Goal: Information Seeking & Learning: Learn about a topic

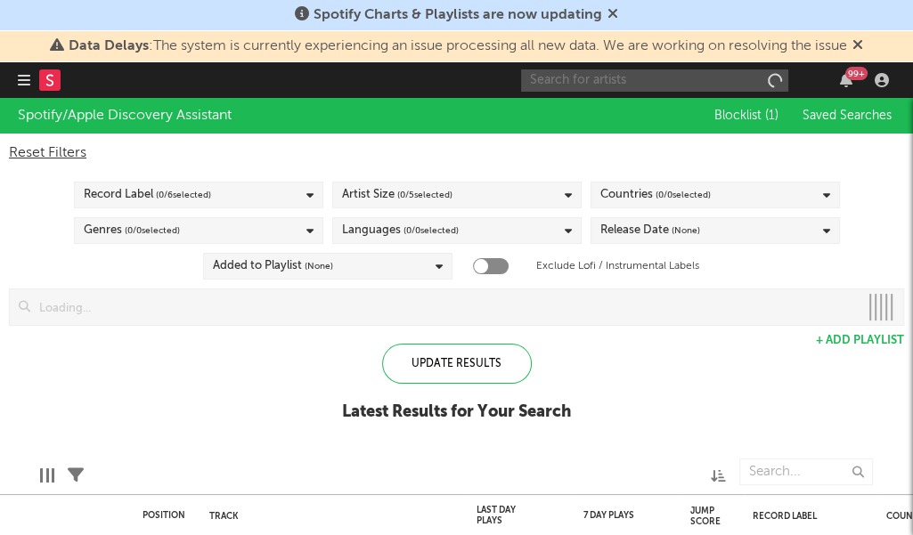
click at [692, 75] on input "text" at bounding box center [654, 80] width 267 height 22
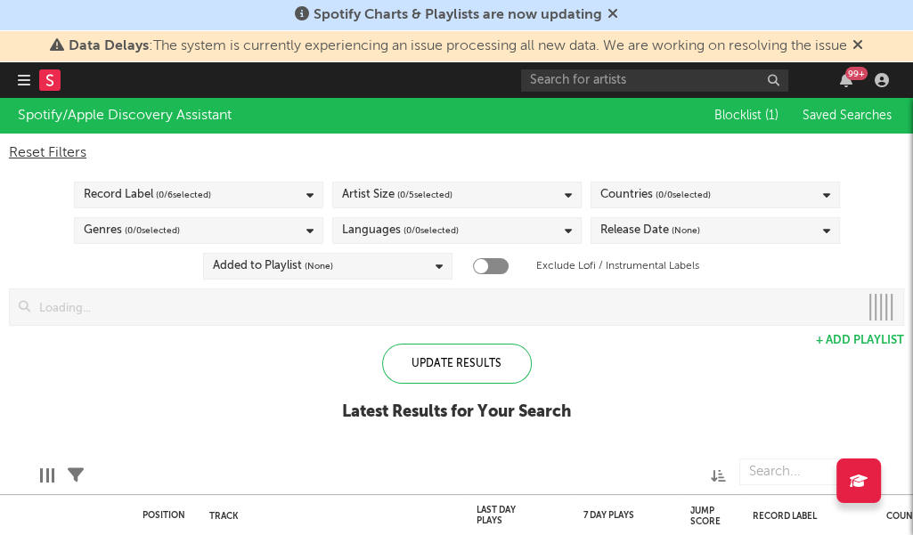
click at [863, 42] on icon at bounding box center [857, 44] width 11 height 14
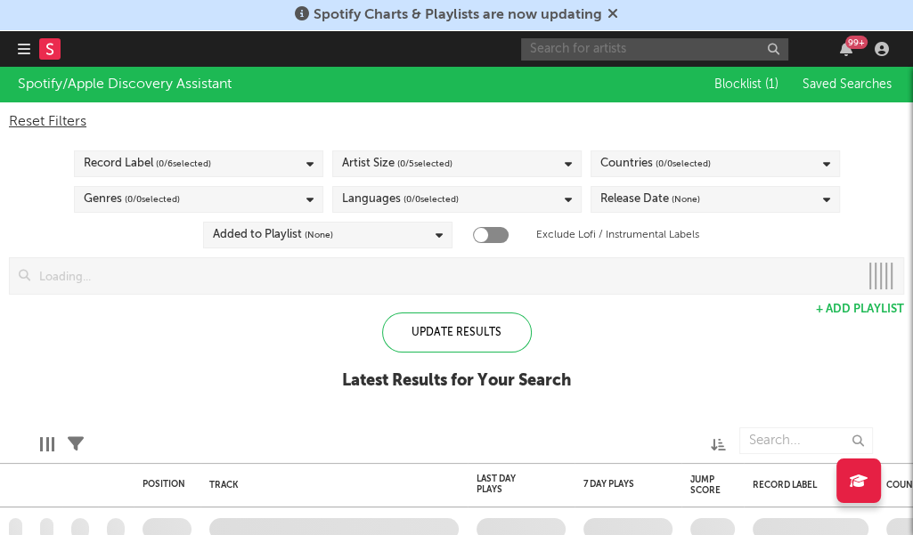
click at [700, 46] on input "text" at bounding box center [654, 49] width 267 height 22
checkbox input "true"
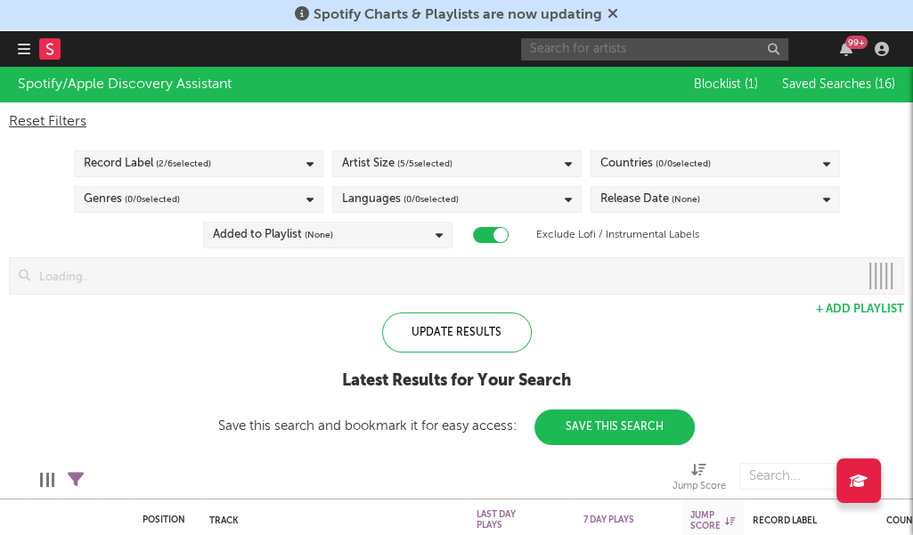
click at [544, 44] on input "text" at bounding box center [654, 49] width 267 height 22
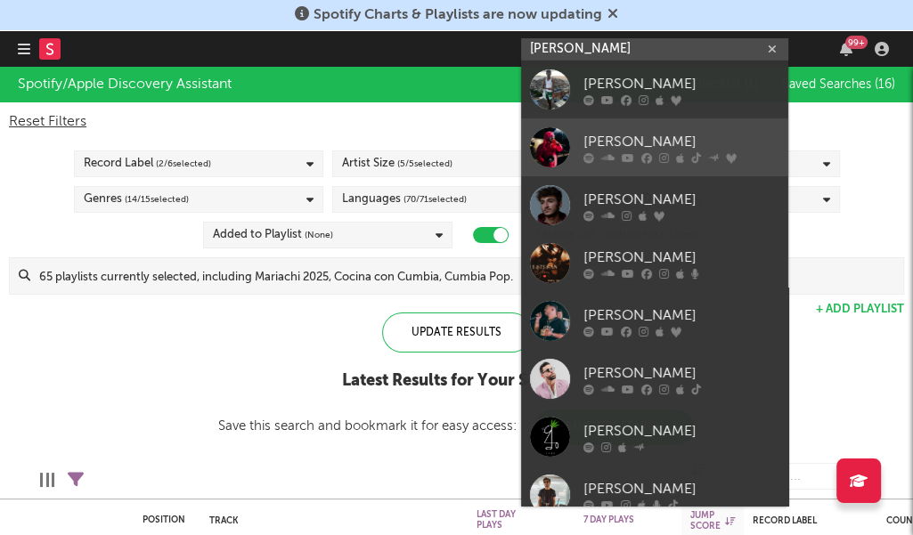
type input "esteban"
click at [606, 131] on link "[PERSON_NAME]" at bounding box center [654, 147] width 267 height 58
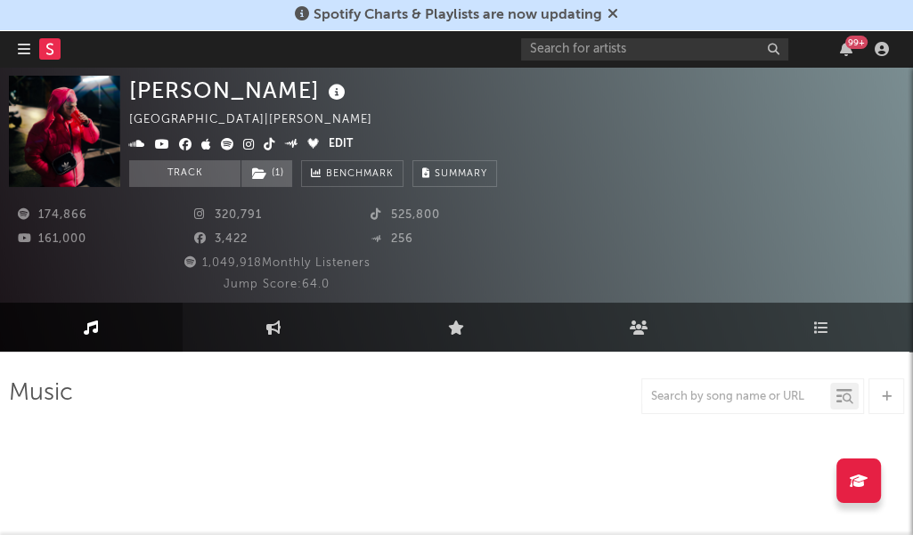
select select "6m"
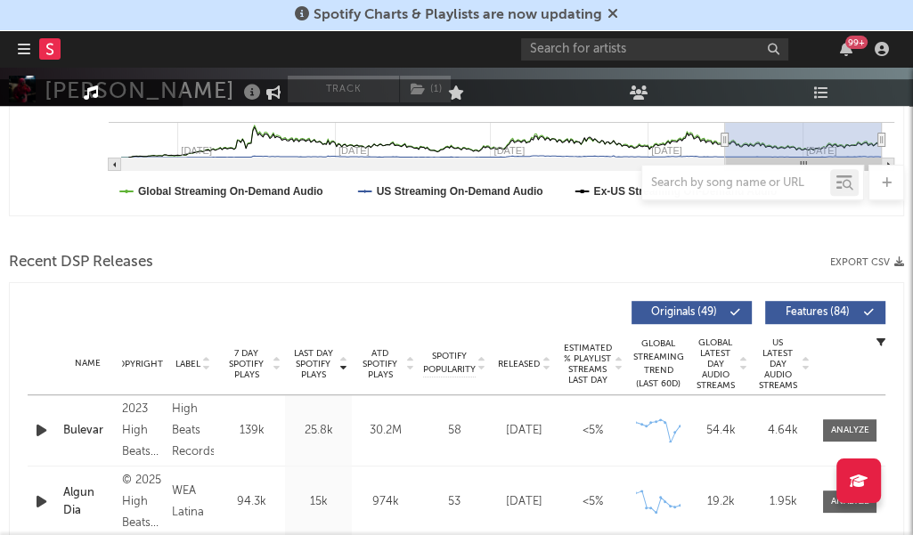
scroll to position [691, 0]
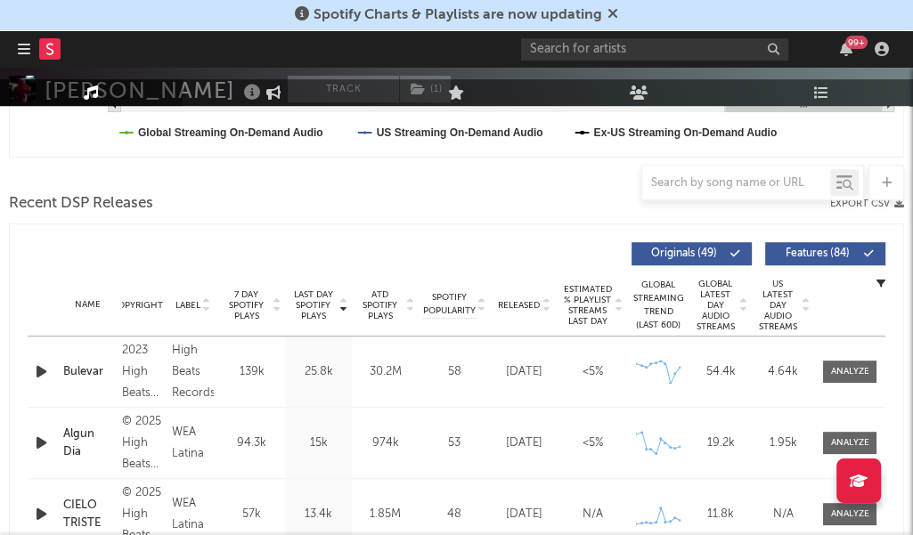
click at [547, 311] on div "Name Copyright Label Album Names Composer Names 7 Day Spotify Plays Last Day Sp…" at bounding box center [457, 305] width 858 height 62
click at [549, 309] on icon at bounding box center [545, 308] width 9 height 7
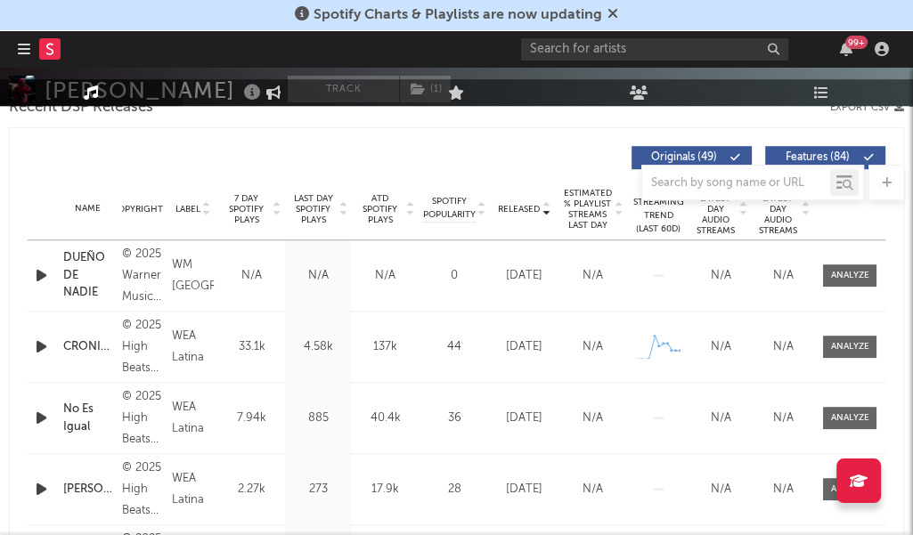
scroll to position [695, 0]
